Goal: Information Seeking & Learning: Learn about a topic

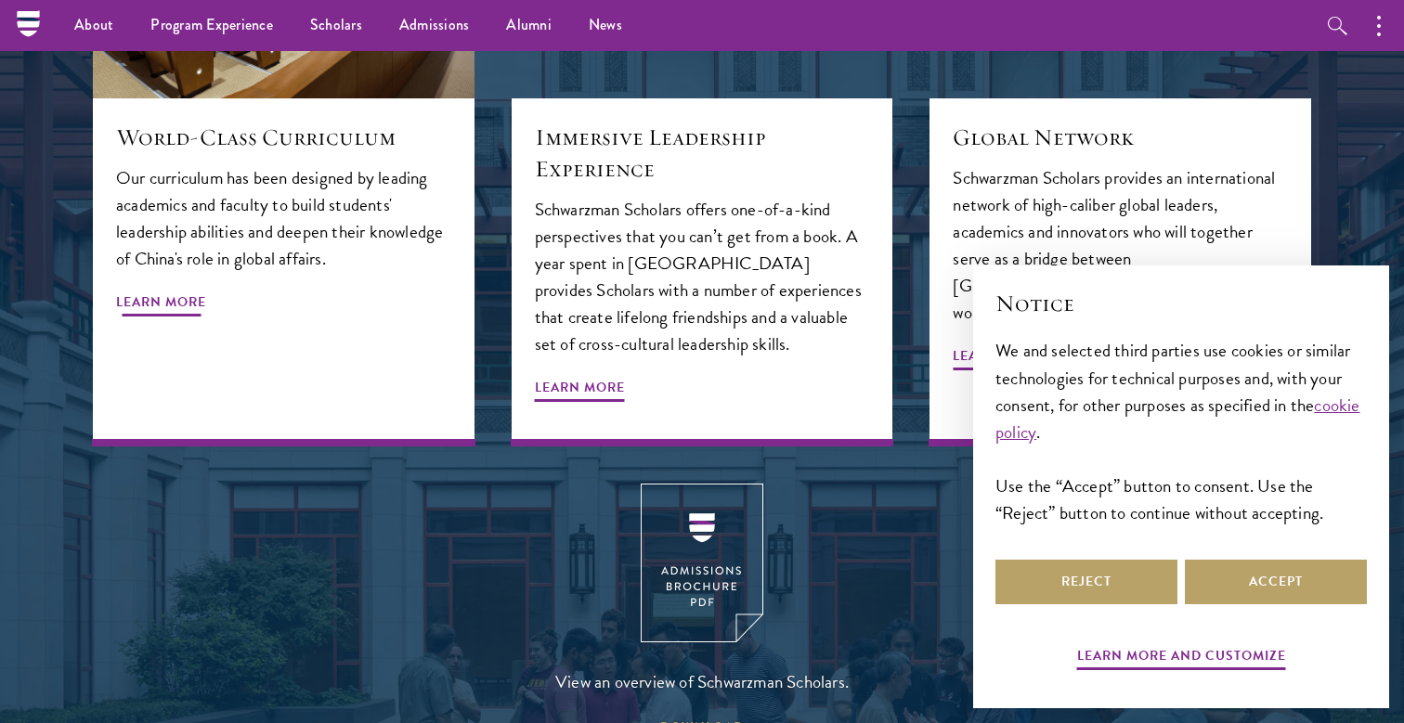
scroll to position [1908, 0]
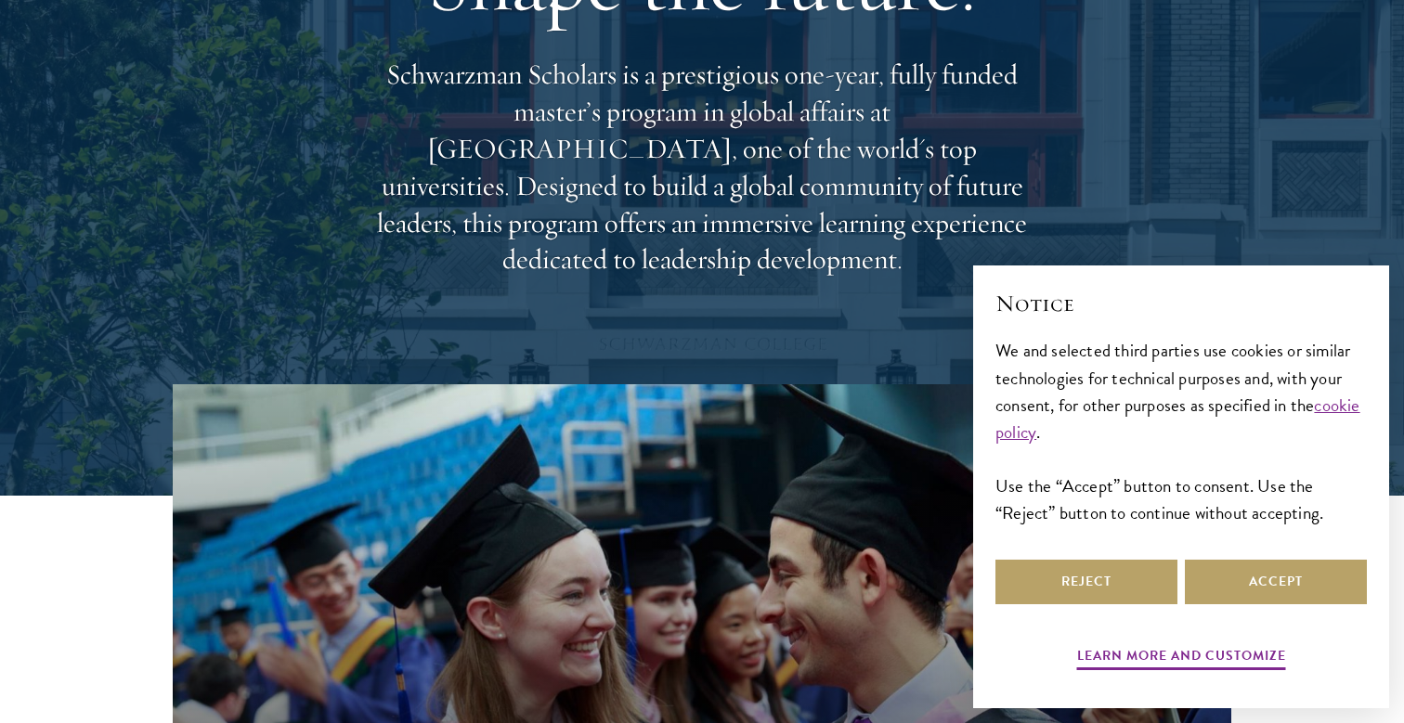
scroll to position [507, 0]
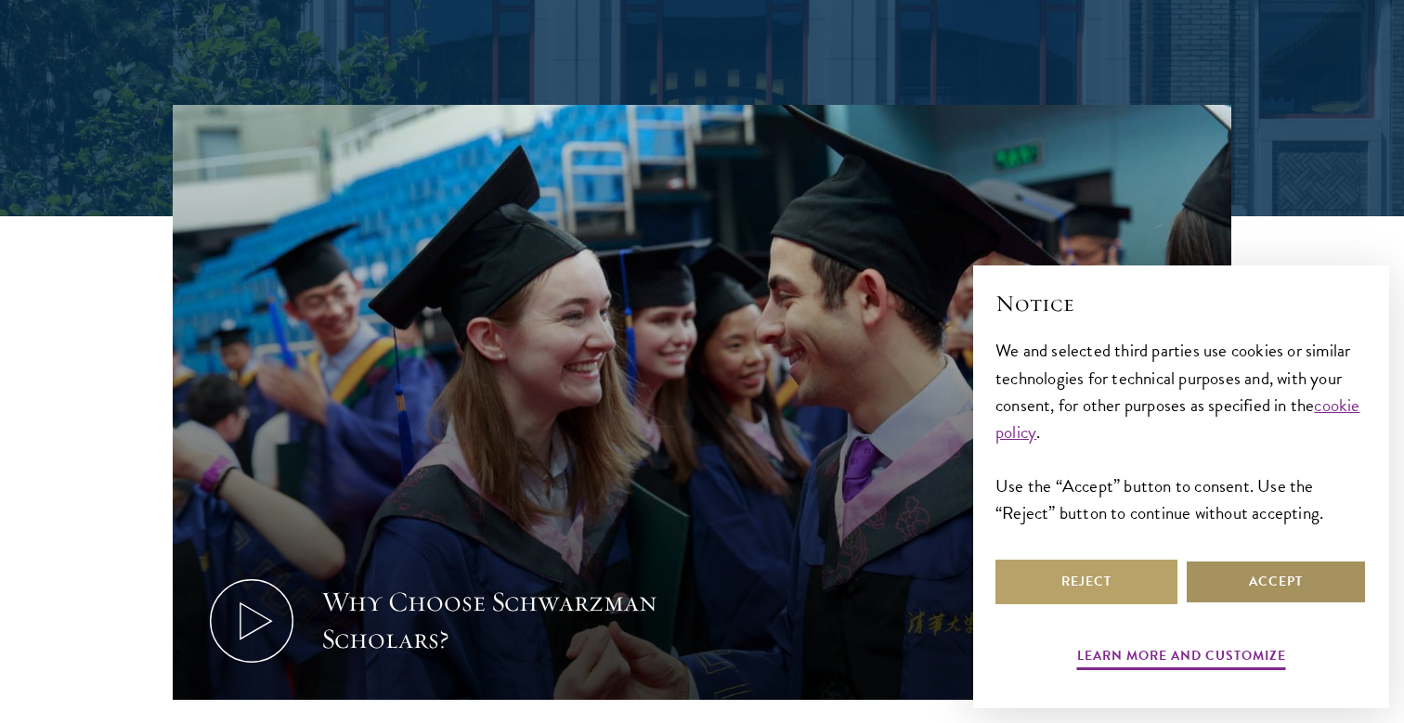
click at [1298, 578] on button "Accept" at bounding box center [1276, 582] width 182 height 45
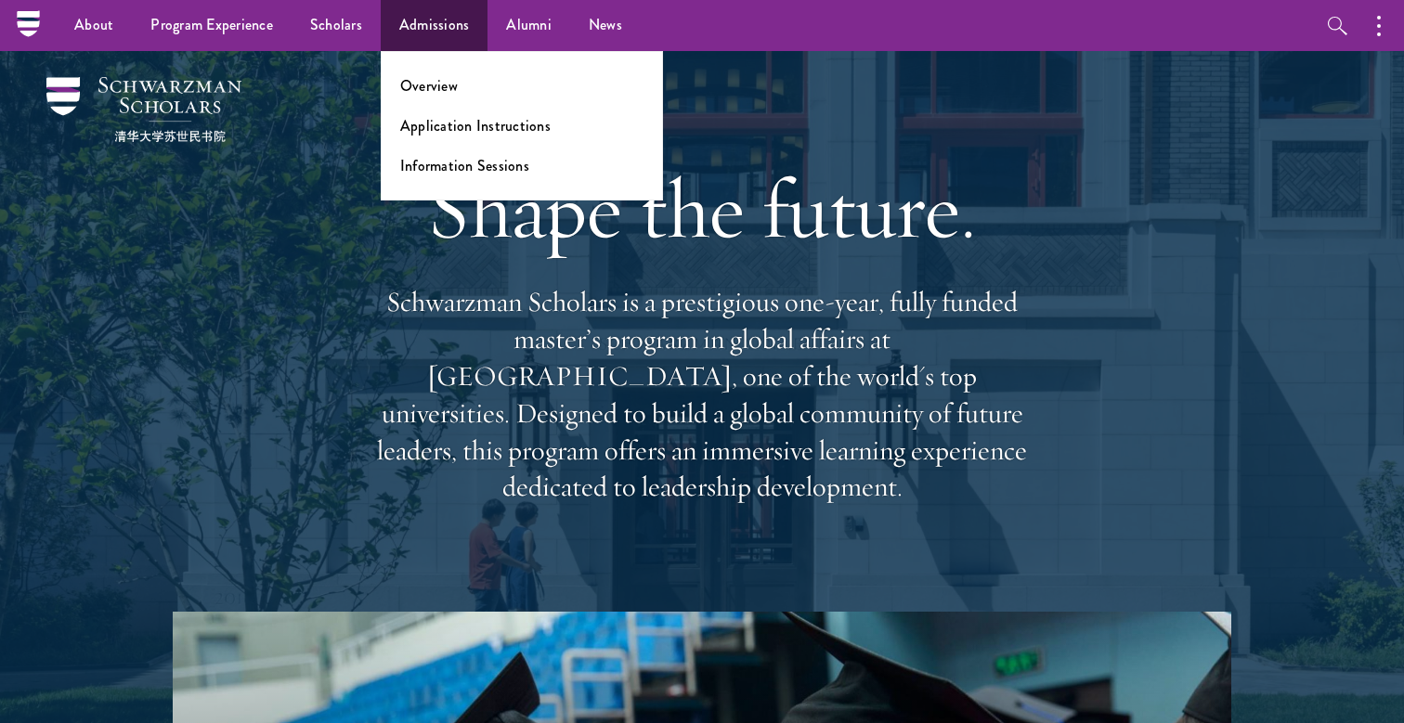
scroll to position [0, 0]
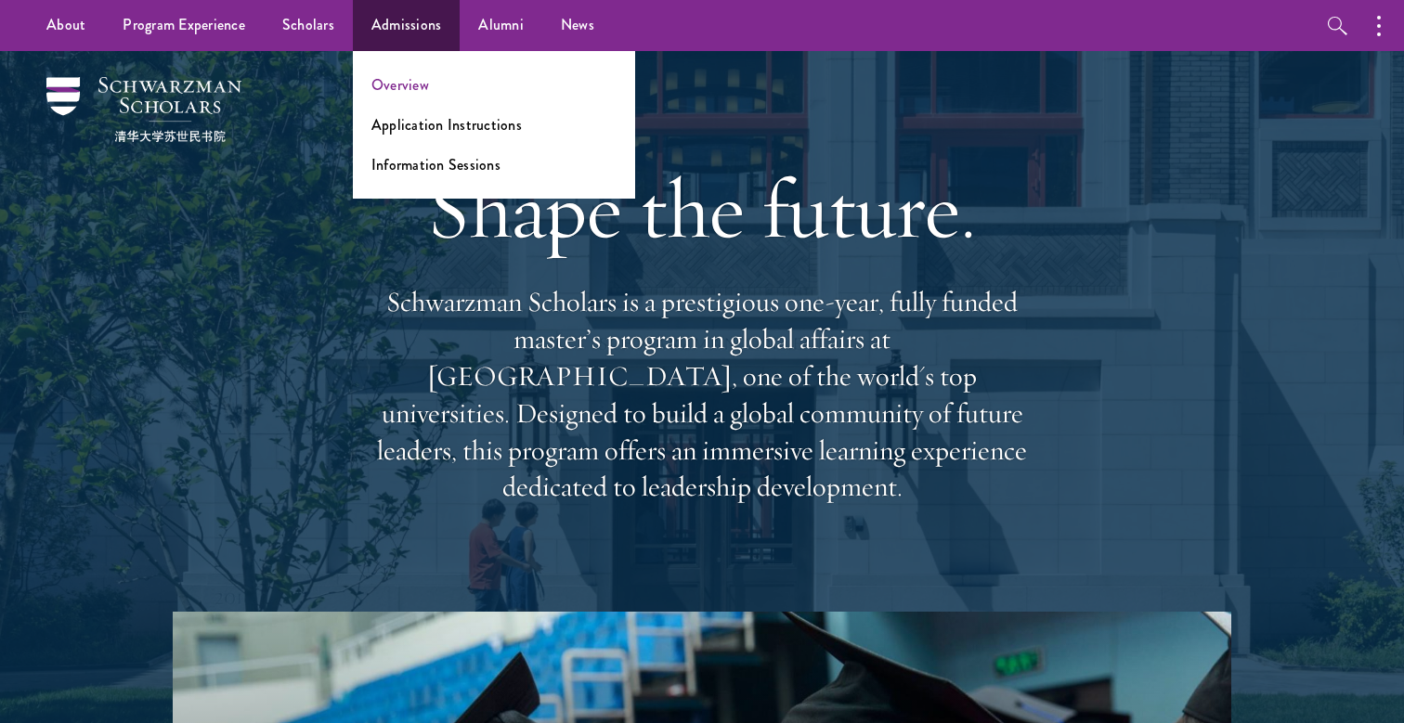
click at [397, 93] on link "Overview" at bounding box center [400, 84] width 58 height 21
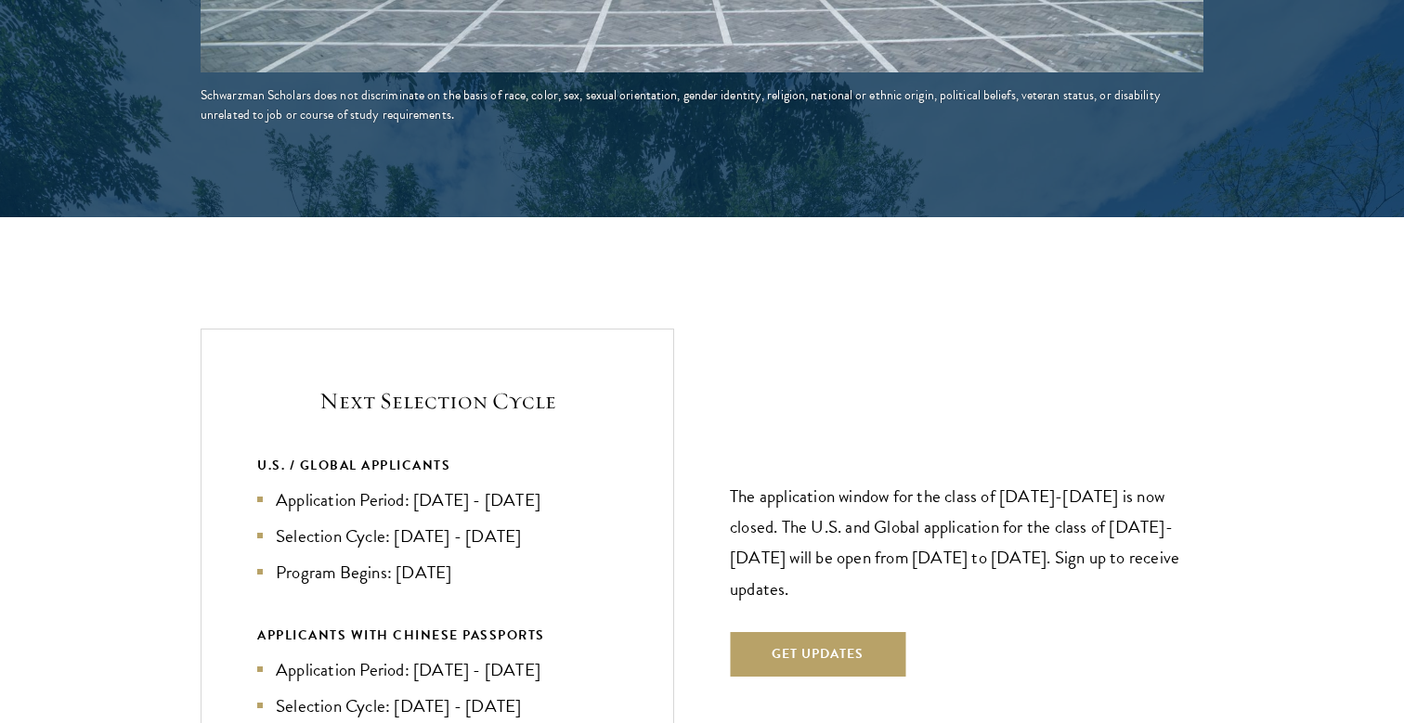
scroll to position [3781, 0]
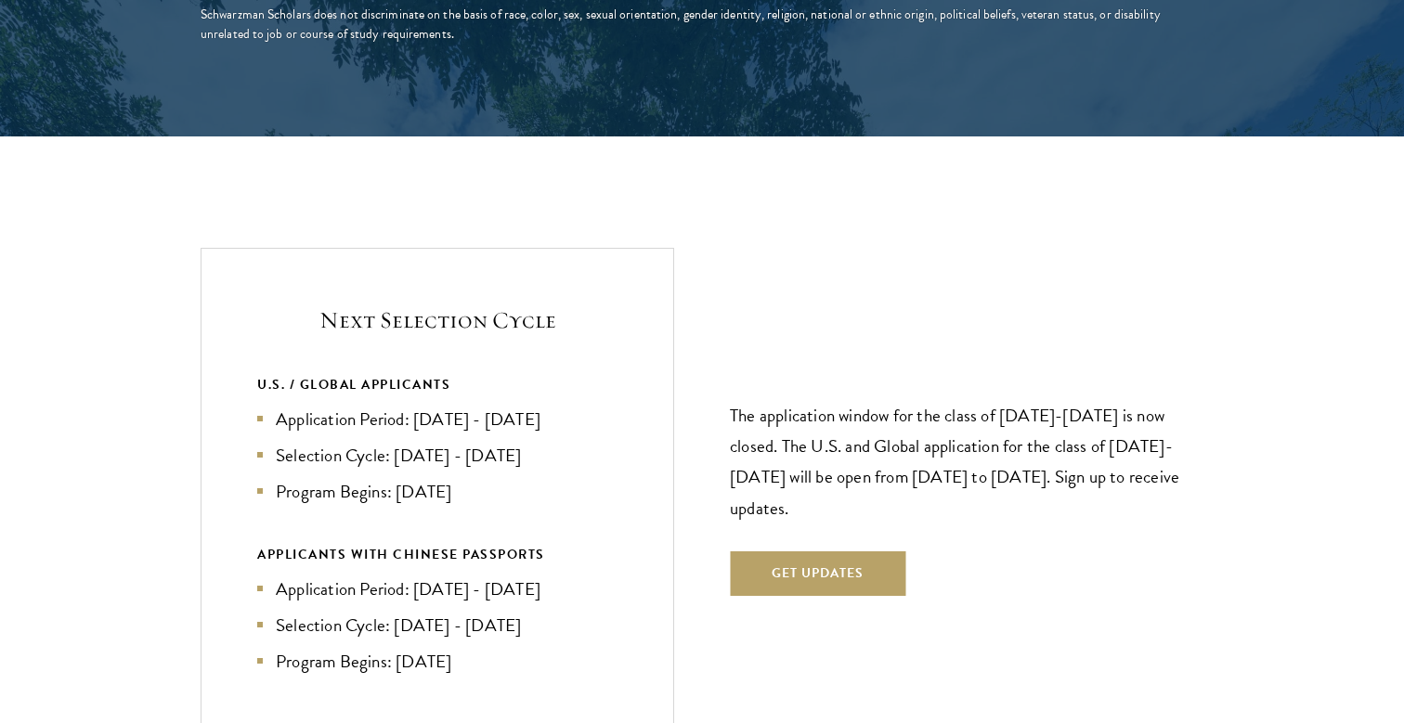
click at [386, 406] on li "Application Period: [DATE] - [DATE]" at bounding box center [437, 419] width 360 height 27
click at [216, 333] on div "Next Selection Cycle U.S. / GLOBAL APPLICANTS Application Period: [DATE] - [DAT…" at bounding box center [438, 489] width 474 height 482
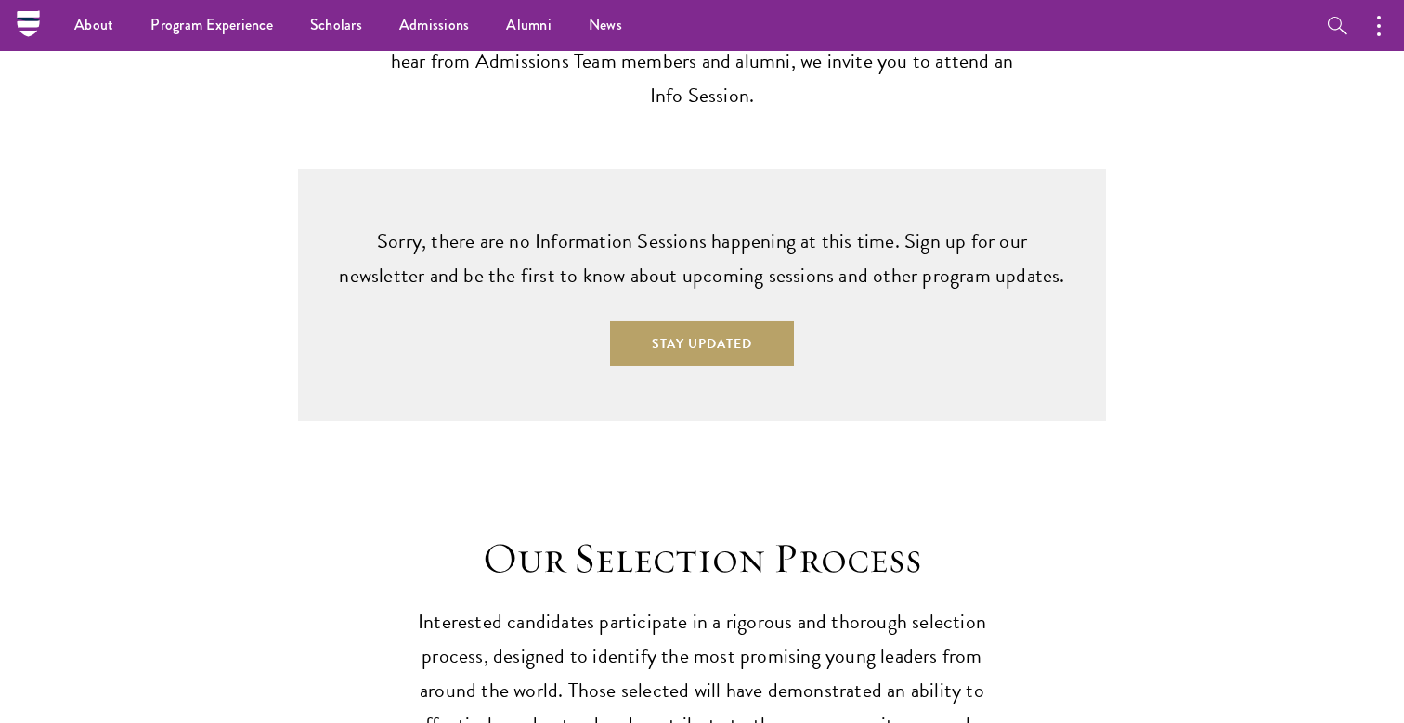
scroll to position [0, 0]
